Goal: Task Accomplishment & Management: Use online tool/utility

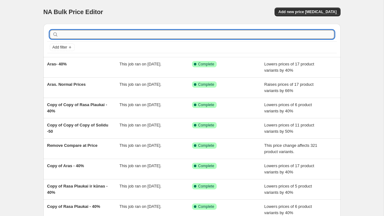
click at [94, 34] on input "text" at bounding box center [197, 34] width 275 height 9
type input "Rasa"
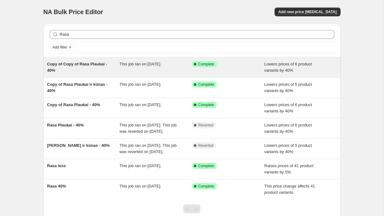
click at [86, 63] on span "Copy of Copy of Rasa Plaukai - 40%" at bounding box center [77, 67] width 60 height 11
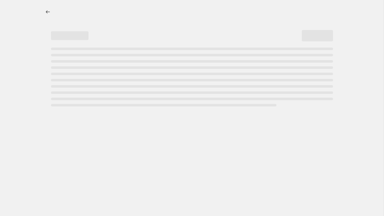
select select "percentage"
select select "vendor"
select select "collection"
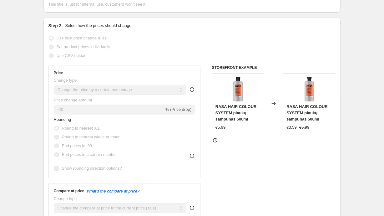
scroll to position [109, 0]
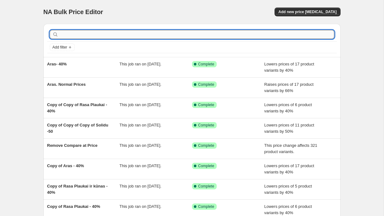
click at [73, 34] on input "text" at bounding box center [197, 34] width 275 height 9
type input "Rasa"
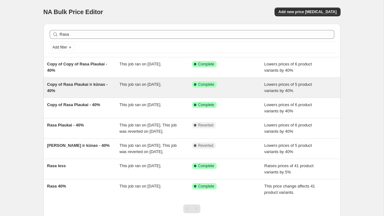
click at [89, 82] on span "Copy of Rasa Plaukai ir kūnas - 40%" at bounding box center [77, 87] width 61 height 11
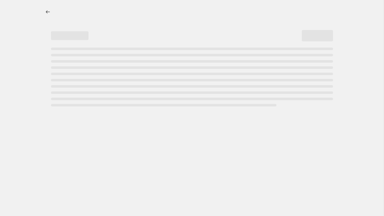
select select "percentage"
select select "vendor"
select select "collection"
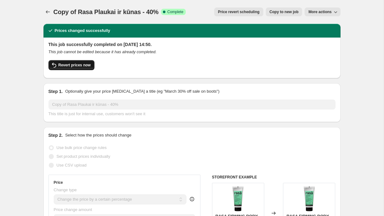
click at [83, 61] on button "Revert prices now" at bounding box center [71, 65] width 46 height 10
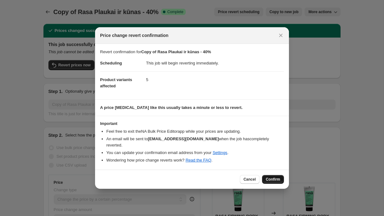
click at [271, 175] on button "Confirm" at bounding box center [273, 179] width 22 height 9
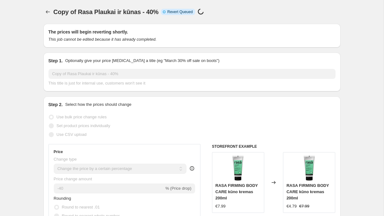
select select "percentage"
select select "vendor"
select select "collection"
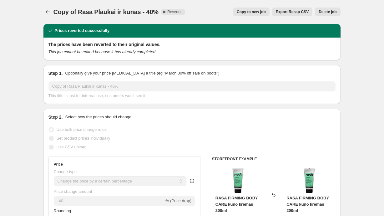
scroll to position [108, 0]
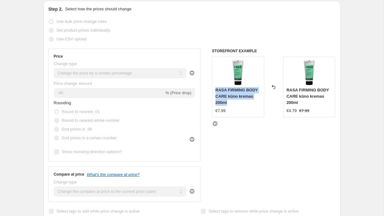
drag, startPoint x: 234, startPoint y: 104, endPoint x: 210, endPoint y: 88, distance: 28.3
click at [210, 88] on div "Price Change type Change the price to a certain amount Change the price by a ce…" at bounding box center [191, 124] width 287 height 153
copy span "RASA FIRMING BODY CARE kūno kremas 200ml"
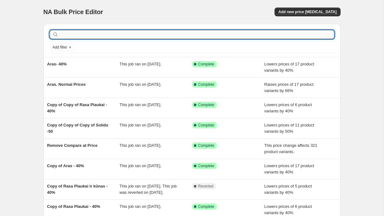
click at [97, 36] on input "text" at bounding box center [197, 34] width 275 height 9
type input "Rasa"
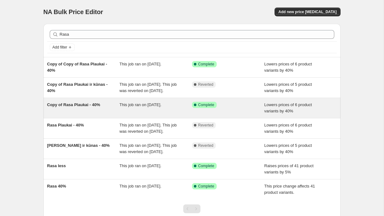
click at [90, 107] on span "Copy of Rasa Plaukai - 40%" at bounding box center [73, 104] width 53 height 5
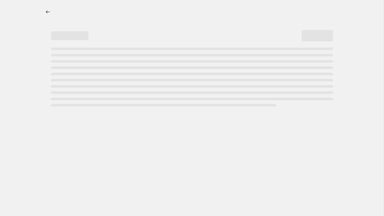
select select "percentage"
select select "vendor"
select select "collection"
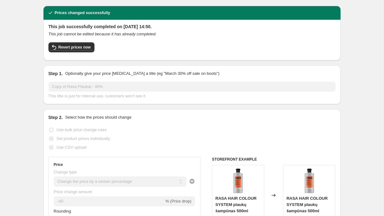
scroll to position [53, 0]
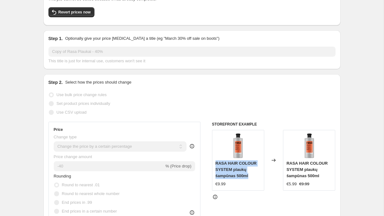
drag, startPoint x: 250, startPoint y: 177, endPoint x: 209, endPoint y: 161, distance: 43.4
click at [209, 161] on div "Price Change type Change the price to a certain amount Change the price by a ce…" at bounding box center [191, 198] width 287 height 153
copy span "RASA HAIR COLOUR SYSTEM plaukų šampūnas 500ml"
click at [62, 15] on button "Revert prices now" at bounding box center [71, 12] width 46 height 10
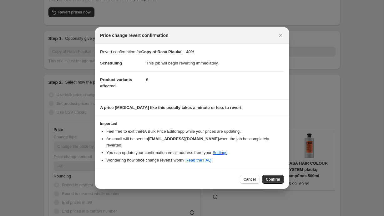
click at [278, 180] on div "Cancel Confirm" at bounding box center [192, 179] width 194 height 19
click at [278, 179] on button "Confirm" at bounding box center [273, 179] width 22 height 9
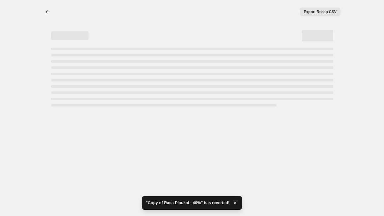
select select "percentage"
select select "vendor"
select select "collection"
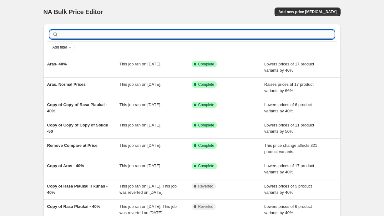
click at [121, 34] on input "text" at bounding box center [197, 34] width 275 height 9
type input "Rasa"
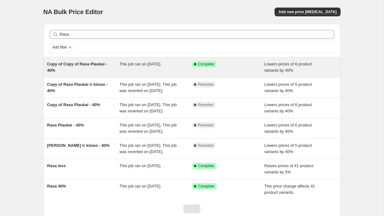
click at [87, 64] on span "Copy of Copy of Rasa Plaukai - 40%" at bounding box center [77, 67] width 60 height 11
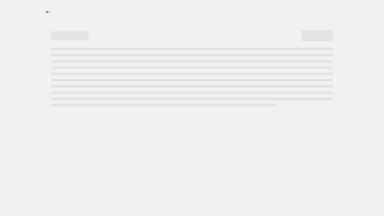
select select "percentage"
select select "vendor"
select select "collection"
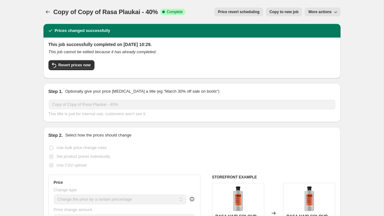
click at [276, 15] on button "Copy to new job" at bounding box center [284, 12] width 37 height 9
select select "percentage"
select select "vendor"
select select "collection"
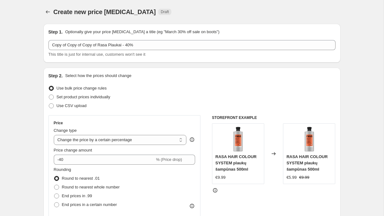
scroll to position [98, 0]
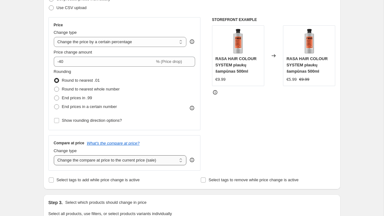
click at [159, 158] on select "Change the compare at price to the current price (sale) Change the compare at p…" at bounding box center [120, 160] width 133 height 10
click at [54, 155] on select "Change the compare at price to the current price (sale) Change the compare at p…" at bounding box center [120, 160] width 133 height 10
click at [240, 141] on div "STOREFRONT EXAMPLE RASA HAIR COLOUR SYSTEM plaukų šampūnas 500ml €9.99 Changed …" at bounding box center [274, 93] width 124 height 153
click at [154, 159] on select "Change the compare at price to the current price (sale) Change the compare at p…" at bounding box center [120, 160] width 133 height 10
click at [54, 155] on select "Change the compare at price to the current price (sale) Change the compare at p…" at bounding box center [120, 160] width 133 height 10
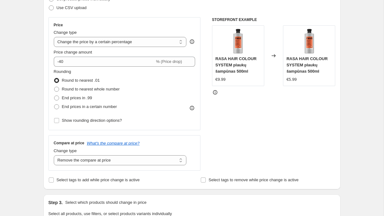
click at [154, 155] on div "Change type Change the compare at price to the current price (sale) Change the …" at bounding box center [120, 157] width 133 height 18
click at [154, 157] on select "Change the compare at price to the current price (sale) Change the compare at p…" at bounding box center [120, 160] width 133 height 10
select select "no_change"
click at [54, 155] on select "Change the compare at price to the current price (sale) Change the compare at p…" at bounding box center [120, 160] width 133 height 10
click at [224, 115] on div "STOREFRONT EXAMPLE RASA HAIR COLOUR SYSTEM plaukų šampūnas 500ml €9.99 Changed …" at bounding box center [274, 93] width 124 height 153
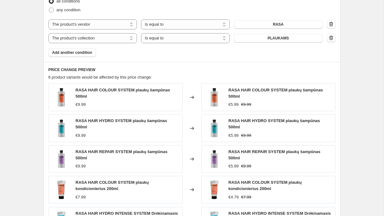
scroll to position [482, 0]
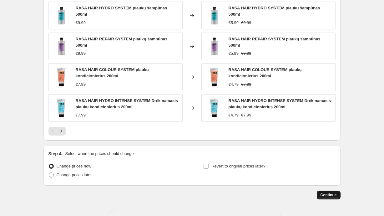
click at [336, 196] on span "Continue" at bounding box center [329, 194] width 16 height 5
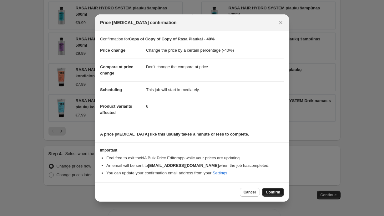
click at [283, 195] on button "Confirm" at bounding box center [273, 192] width 22 height 9
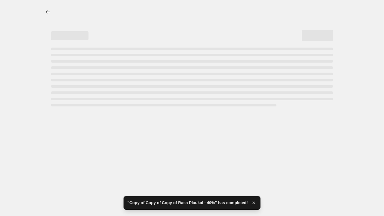
select select "percentage"
select select "no_change"
select select "vendor"
select select "collection"
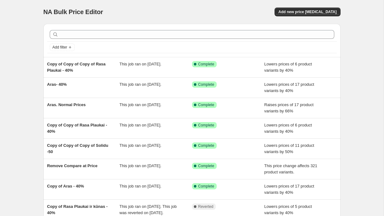
click at [281, 39] on div at bounding box center [192, 35] width 290 height 14
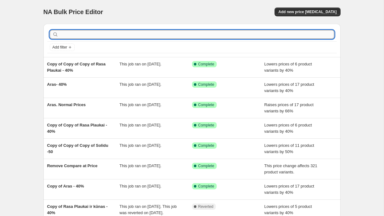
click at [281, 35] on input "text" at bounding box center [197, 34] width 275 height 9
type input "Solidu"
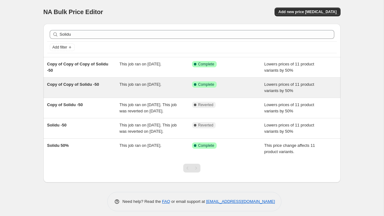
click at [74, 82] on span "Copy of Copy of Solidu -50" at bounding box center [73, 84] width 52 height 5
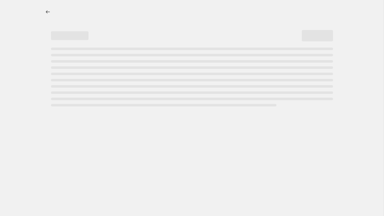
select select "percentage"
select select "vendor"
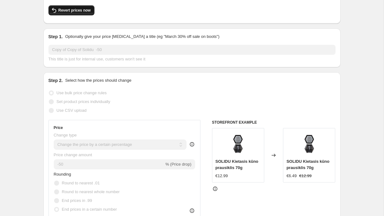
scroll to position [54, 0]
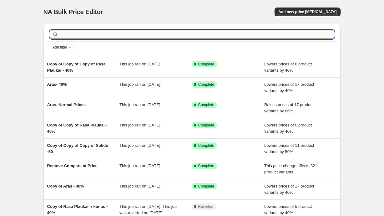
click at [80, 35] on input "text" at bounding box center [197, 34] width 275 height 9
type input "Solidu"
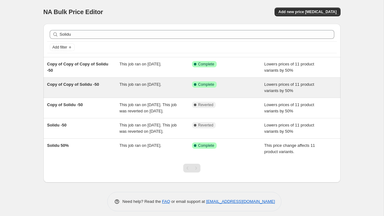
click at [81, 83] on span "Copy of Copy of Solidu -50" at bounding box center [73, 84] width 52 height 5
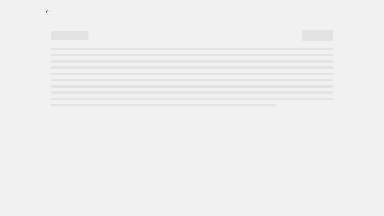
select select "percentage"
select select "vendor"
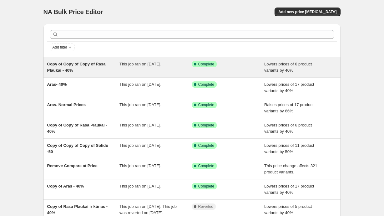
click at [64, 66] on span "Copy of Copy of Copy of Rasa Plaukai - 40%" at bounding box center [76, 67] width 58 height 11
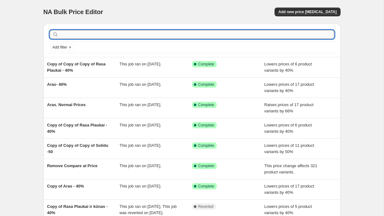
click at [104, 34] on input "text" at bounding box center [197, 34] width 275 height 9
type input "Solidu"
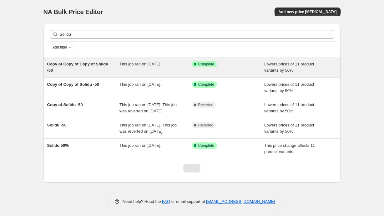
click at [68, 67] on div "Copy of Copy of Copy of Solidu -50" at bounding box center [83, 67] width 73 height 13
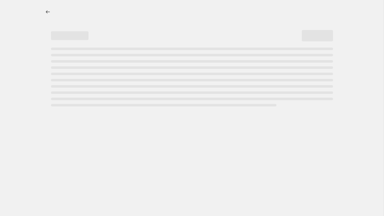
select select "percentage"
select select "vendor"
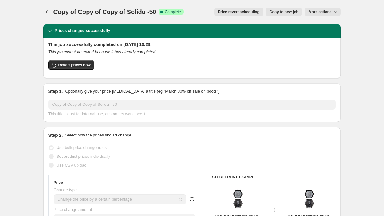
drag, startPoint x: 226, startPoint y: 13, endPoint x: 140, endPoint y: 61, distance: 98.8
click at [74, 61] on button "Revert prices now" at bounding box center [71, 65] width 46 height 10
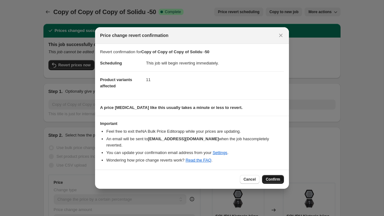
click at [280, 176] on button "Confirm" at bounding box center [273, 179] width 22 height 9
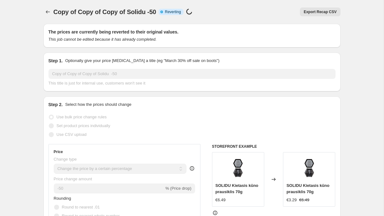
select select "percentage"
select select "vendor"
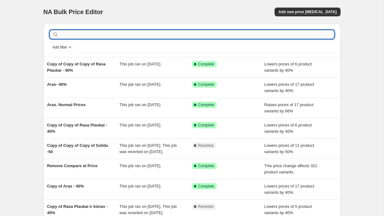
click at [261, 32] on input "text" at bounding box center [197, 34] width 275 height 9
type input "Solidu"
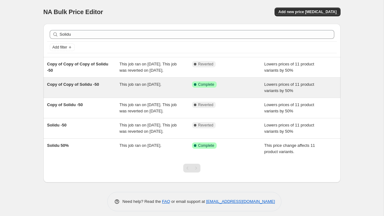
click at [86, 94] on div "Copy of Copy of Solidu -50" at bounding box center [83, 87] width 73 height 13
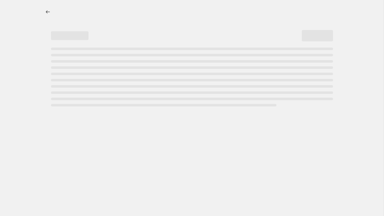
select select "percentage"
select select "vendor"
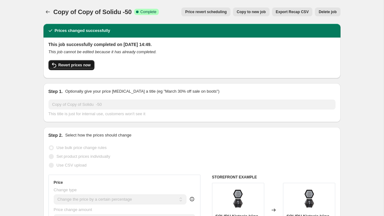
click at [67, 65] on span "Revert prices now" at bounding box center [74, 65] width 32 height 5
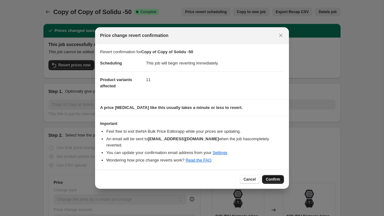
click at [277, 177] on span "Confirm" at bounding box center [273, 179] width 14 height 5
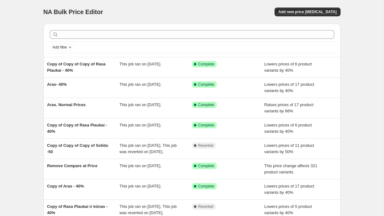
click at [286, 42] on div "Add filter" at bounding box center [192, 47] width 290 height 11
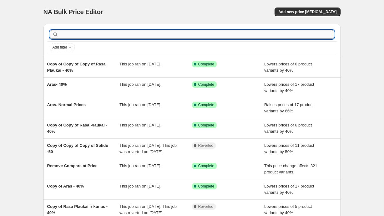
click at [286, 33] on input "text" at bounding box center [197, 34] width 275 height 9
type input "Sol"
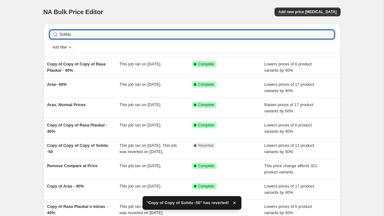
type input "Solidu"
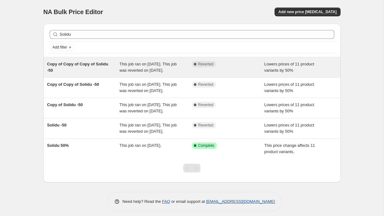
click at [140, 70] on span "This job ran on [DATE]. This job was reverted on [DATE]." at bounding box center [147, 67] width 57 height 11
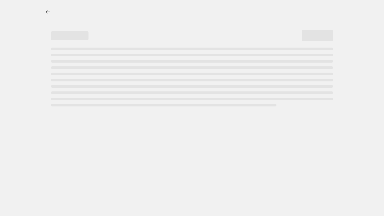
select select "percentage"
select select "vendor"
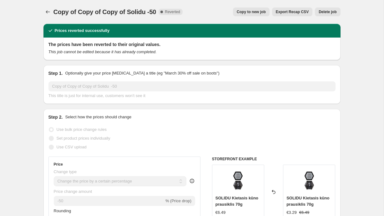
click at [254, 12] on span "Copy to new job" at bounding box center [251, 11] width 29 height 5
select select "percentage"
select select "vendor"
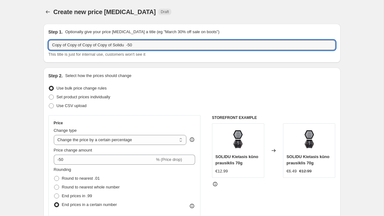
drag, startPoint x: 116, startPoint y: 43, endPoint x: -75, endPoint y: 43, distance: 190.8
click at [0, 43] on html "Home Settings Plans Skip to content Create new price [MEDICAL_DATA]. This page …" at bounding box center [192, 108] width 384 height 216
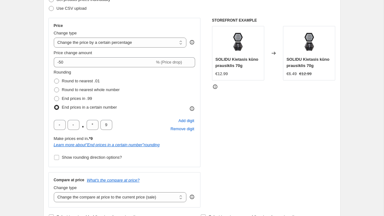
scroll to position [106, 0]
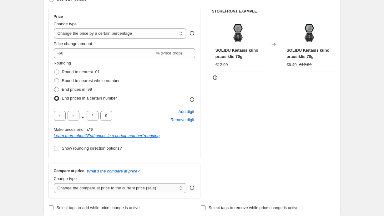
type input "Solidu -50"
click at [102, 189] on select "Change the compare at price to the current price (sale) Change the compare at p…" at bounding box center [120, 188] width 133 height 10
select select "no_change"
click at [54, 183] on select "Change the compare at price to the current price (sale) Change the compare at p…" at bounding box center [120, 188] width 133 height 10
click at [247, 135] on div "STOREFRONT EXAMPLE SOLIDU Kietasis kūno prausiklis 70g €12.99 Changed to SOLIDU…" at bounding box center [274, 104] width 124 height 190
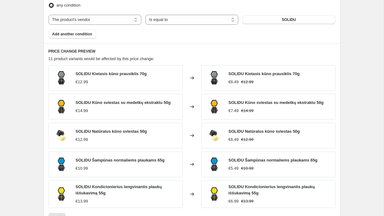
scroll to position [518, 0]
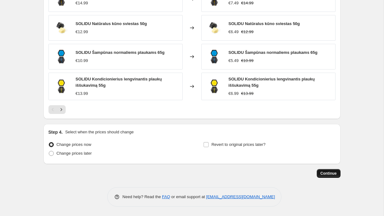
click at [329, 172] on span "Continue" at bounding box center [329, 173] width 16 height 5
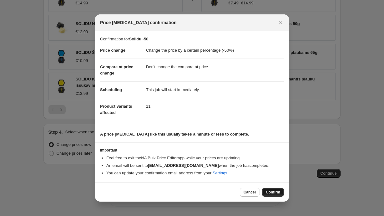
click at [269, 188] on button "Confirm" at bounding box center [273, 192] width 22 height 9
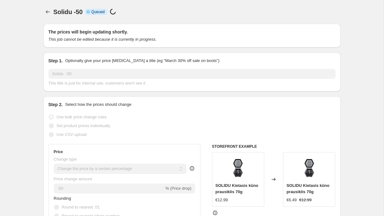
scroll to position [518, 0]
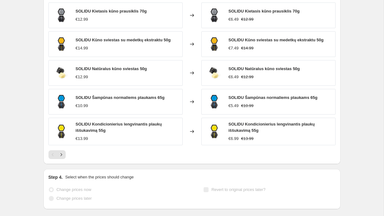
select select "percentage"
select select "no_change"
select select "vendor"
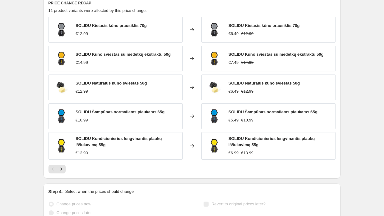
scroll to position [0, 0]
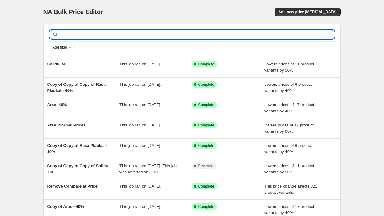
click at [236, 32] on input "text" at bounding box center [197, 34] width 275 height 9
type input "Rasa"
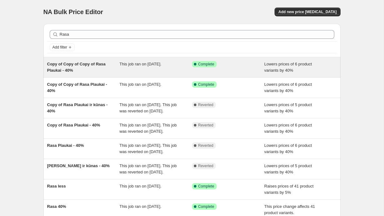
click at [88, 63] on span "Copy of Copy of Copy of Rasa Plaukai - 40%" at bounding box center [76, 67] width 58 height 11
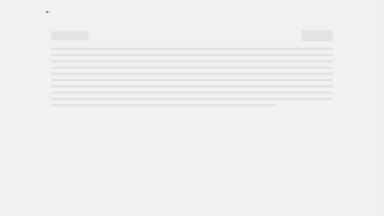
select select "percentage"
select select "no_change"
select select "vendor"
select select "collection"
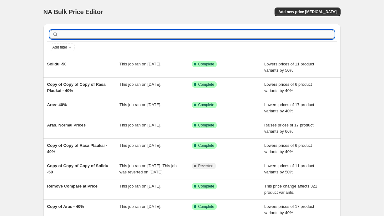
click at [237, 37] on input "text" at bounding box center [197, 34] width 275 height 9
type input "Rasa"
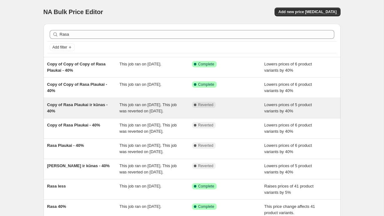
click at [93, 105] on span "Copy of Rasa Plaukai ir kūnas - 40%" at bounding box center [77, 107] width 61 height 11
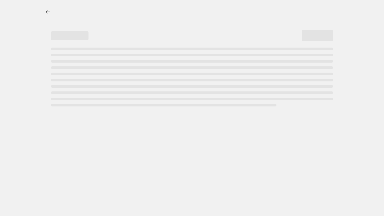
select select "percentage"
select select "vendor"
select select "collection"
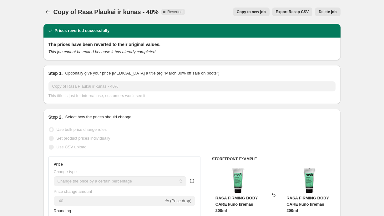
click at [249, 12] on span "Copy to new job" at bounding box center [251, 11] width 29 height 5
select select "percentage"
select select "vendor"
select select "collection"
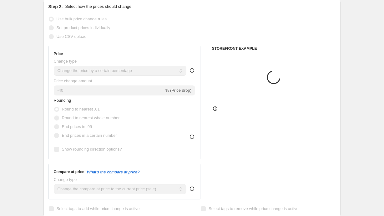
scroll to position [138, 0]
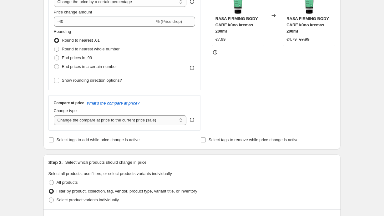
click at [164, 123] on select "Change the compare at price to the current price (sale) Change the compare at p…" at bounding box center [120, 120] width 133 height 10
select select "no_change"
click at [54, 115] on select "Change the compare at price to the current price (sale) Change the compare at p…" at bounding box center [120, 120] width 133 height 10
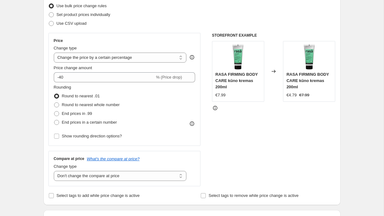
scroll to position [0, 0]
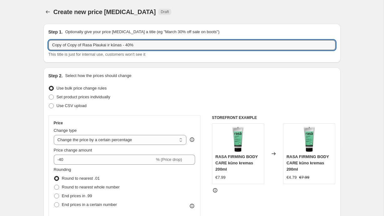
drag, startPoint x: 84, startPoint y: 46, endPoint x: 9, endPoint y: 46, distance: 75.4
drag, startPoint x: 80, startPoint y: 45, endPoint x: 62, endPoint y: 45, distance: 18.5
click at [62, 45] on input "[PERSON_NAME] ir kūnas - 40%" at bounding box center [191, 45] width 287 height 10
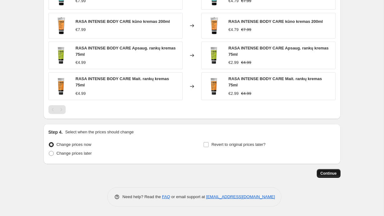
scroll to position [435, 0]
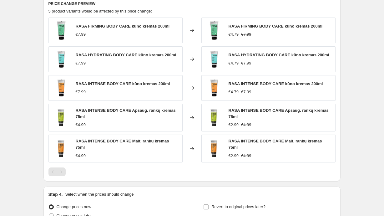
type input "[PERSON_NAME] - 40%"
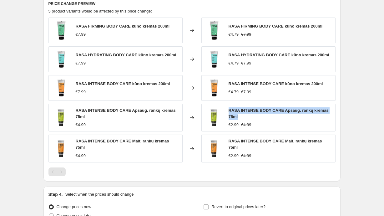
drag, startPoint x: 244, startPoint y: 117, endPoint x: 226, endPoint y: 112, distance: 17.9
click at [226, 112] on div "RASA INTENSE BODY CARE Apsaug. rankų kremas 75ml €2.99 €4.99" at bounding box center [268, 118] width 134 height 28
copy span "RASA INTENSE BODY CARE Apsaug. rankų kremas 75ml"
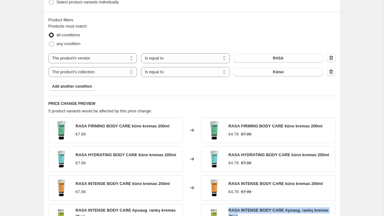
scroll to position [498, 0]
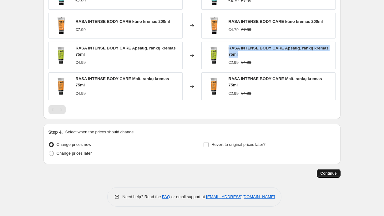
click at [327, 174] on span "Continue" at bounding box center [329, 173] width 16 height 5
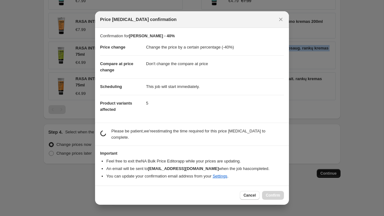
scroll to position [0, 0]
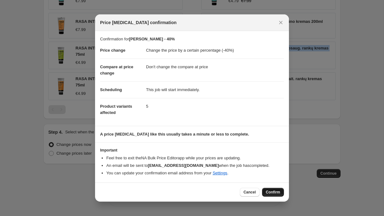
click at [270, 192] on span "Confirm" at bounding box center [273, 192] width 14 height 5
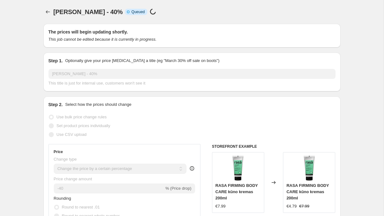
select select "percentage"
select select "no_change"
select select "vendor"
select select "collection"
